Goal: Find specific page/section: Find specific page/section

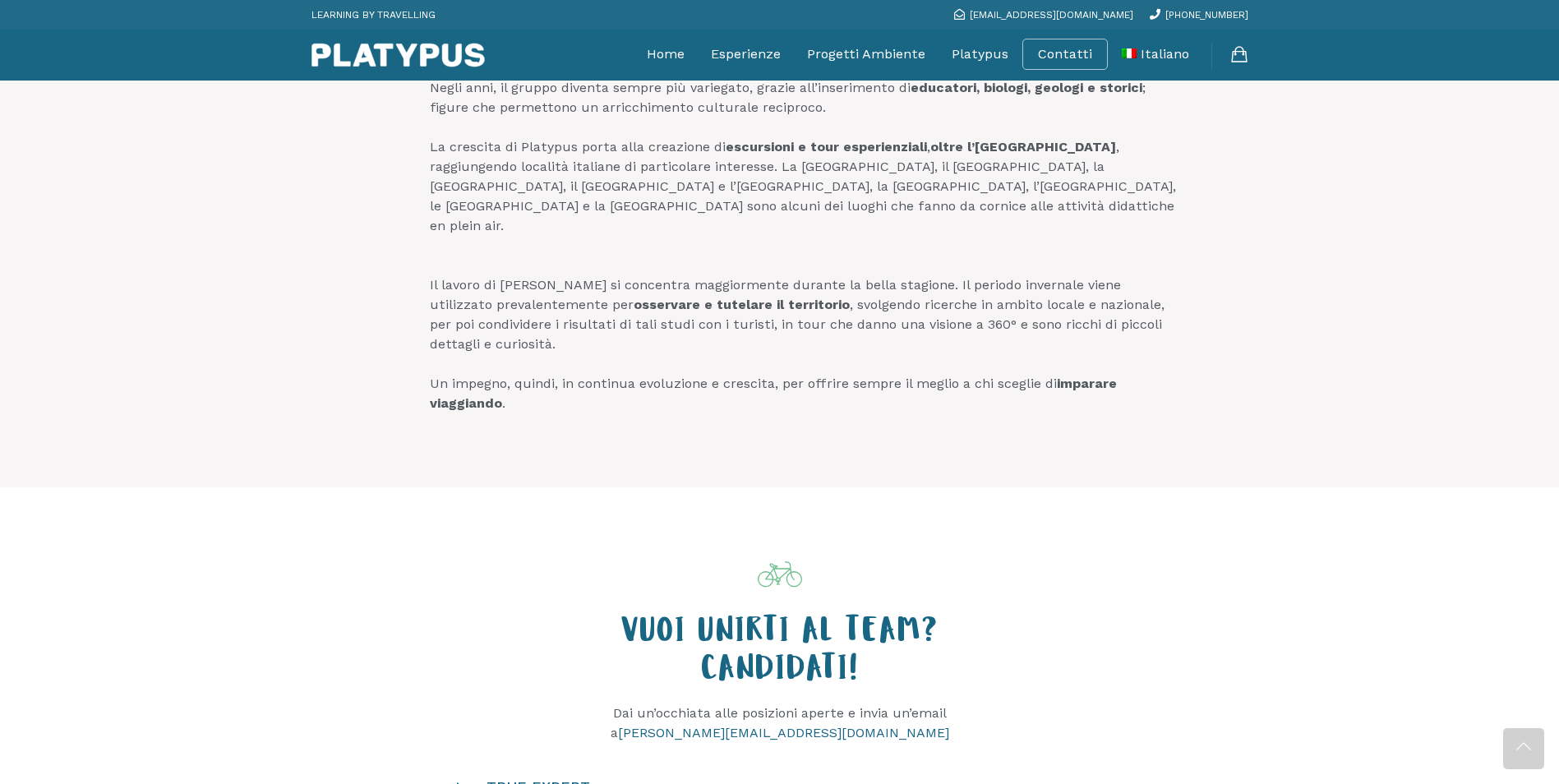
scroll to position [825, 0]
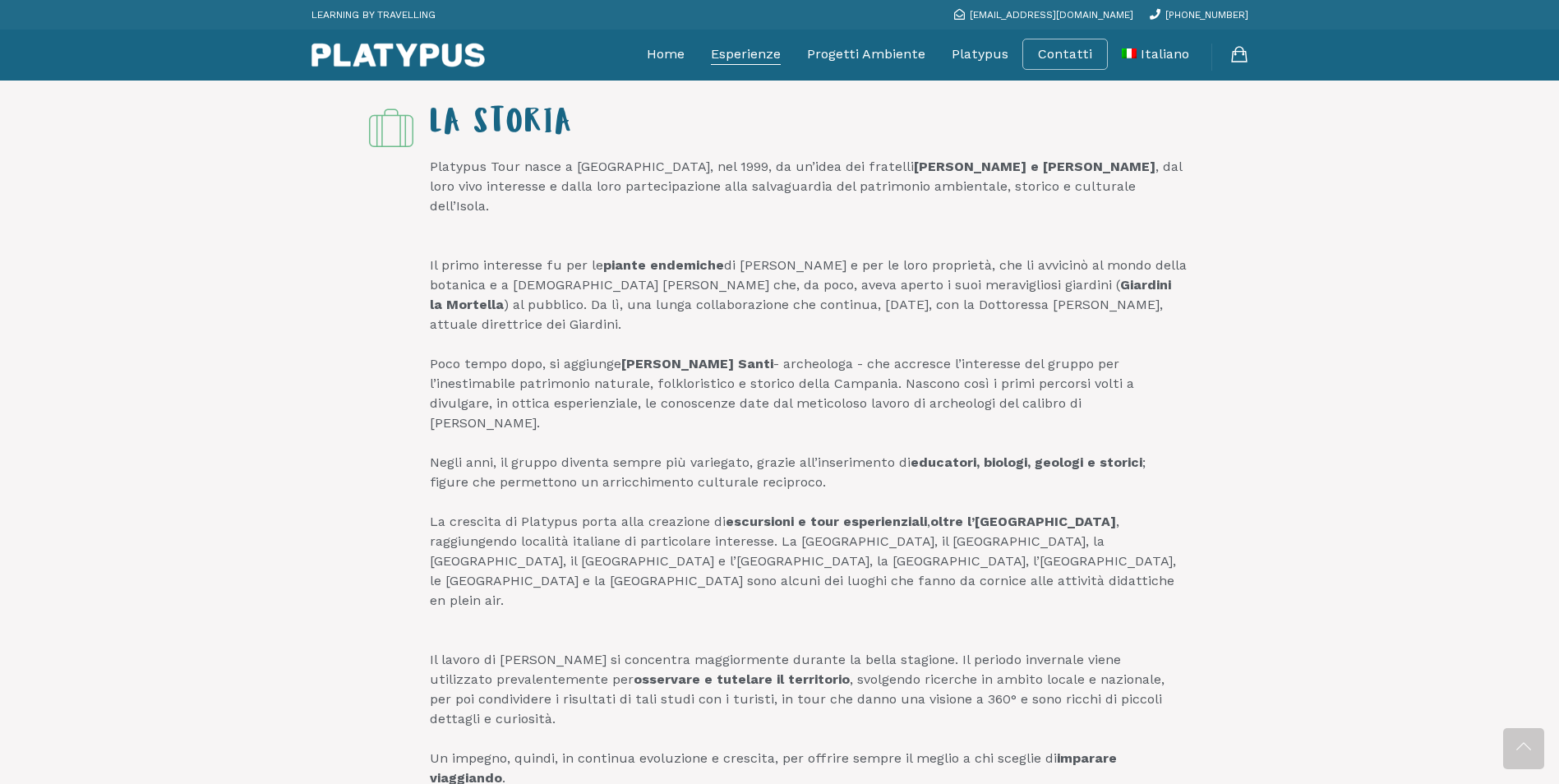
click at [738, 53] on link "Esperienze" at bounding box center [745, 54] width 70 height 41
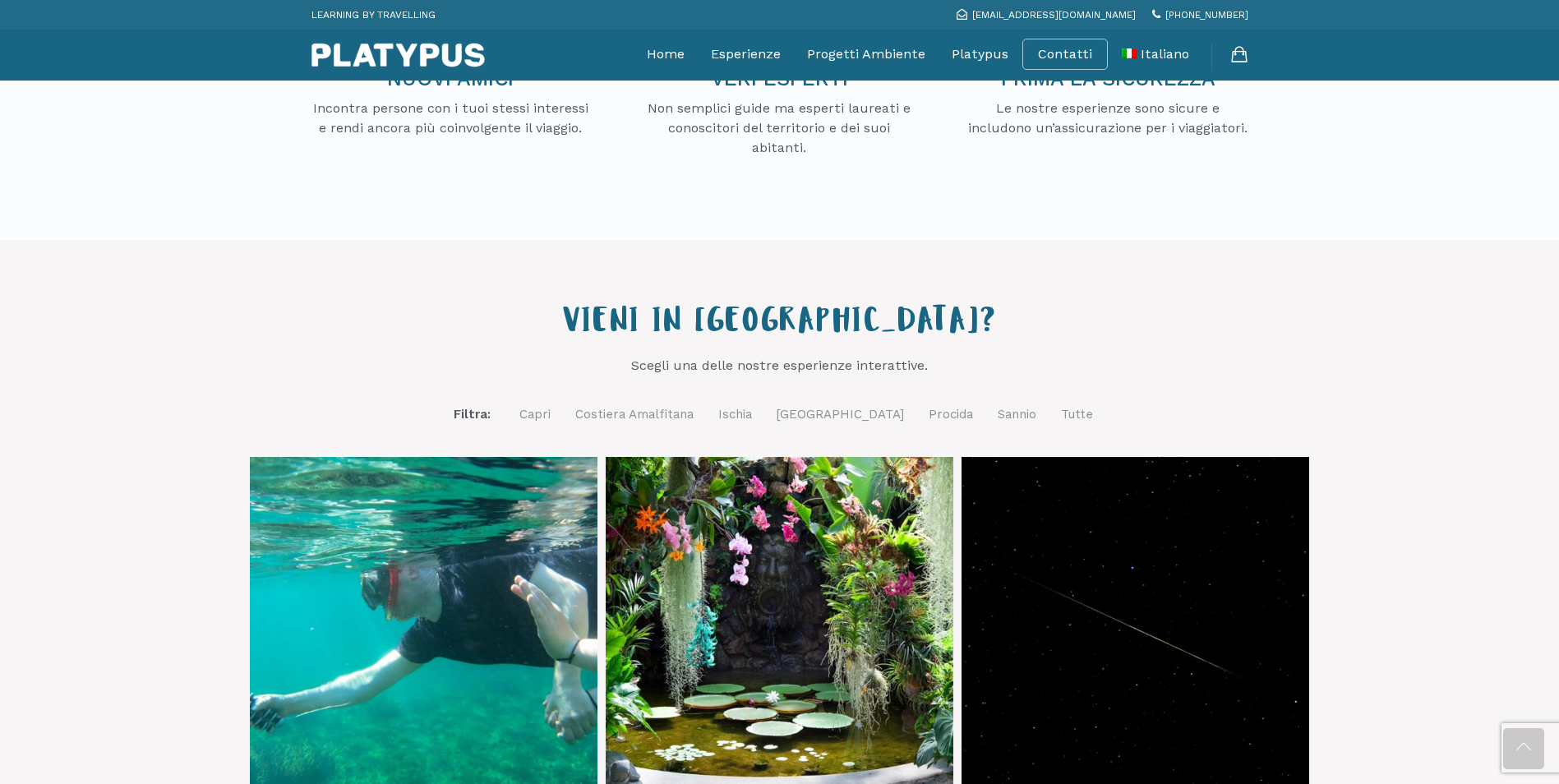
scroll to position [411, 0]
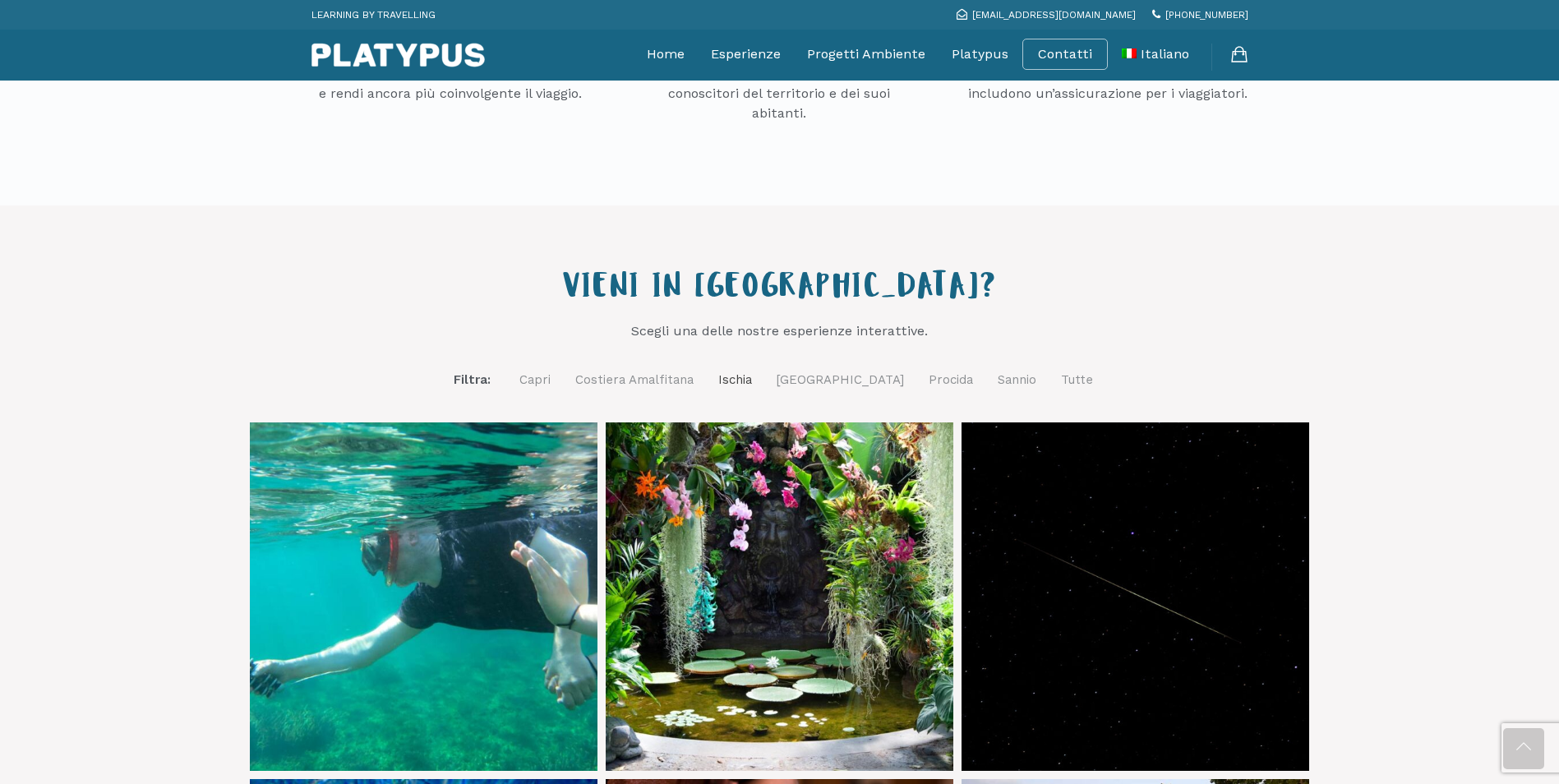
click at [752, 376] on link "Ischia" at bounding box center [735, 380] width 34 height 20
click at [752, 381] on link "Ischia" at bounding box center [735, 381] width 34 height 21
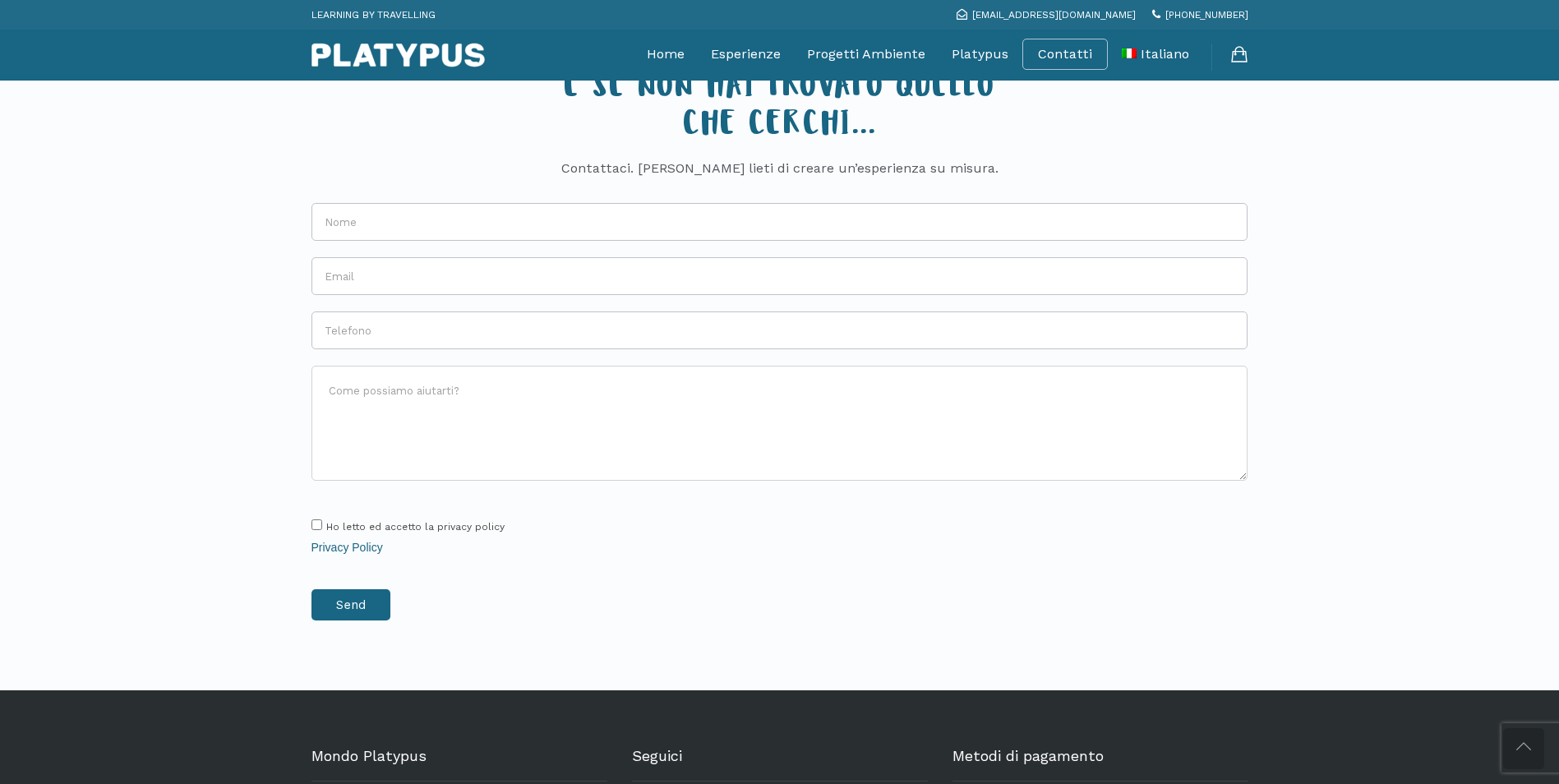
scroll to position [1330, 0]
